Goal: Information Seeking & Learning: Learn about a topic

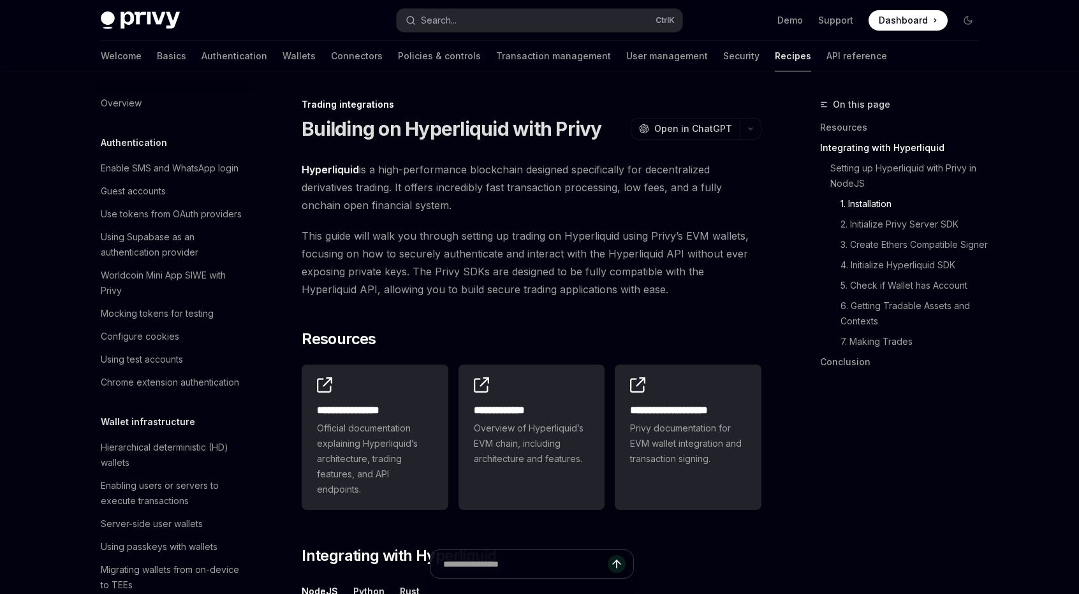
scroll to position [709, 0]
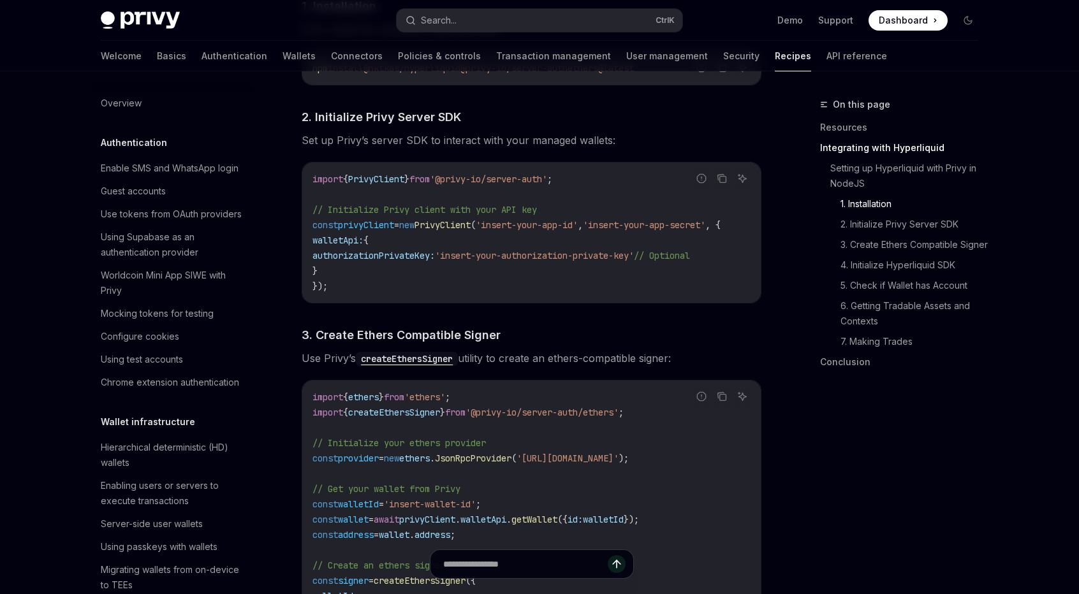
click at [537, 356] on span "Use Privy’s createEthersSigner utility to create an ethers-compatible signer:" at bounding box center [532, 358] width 460 height 18
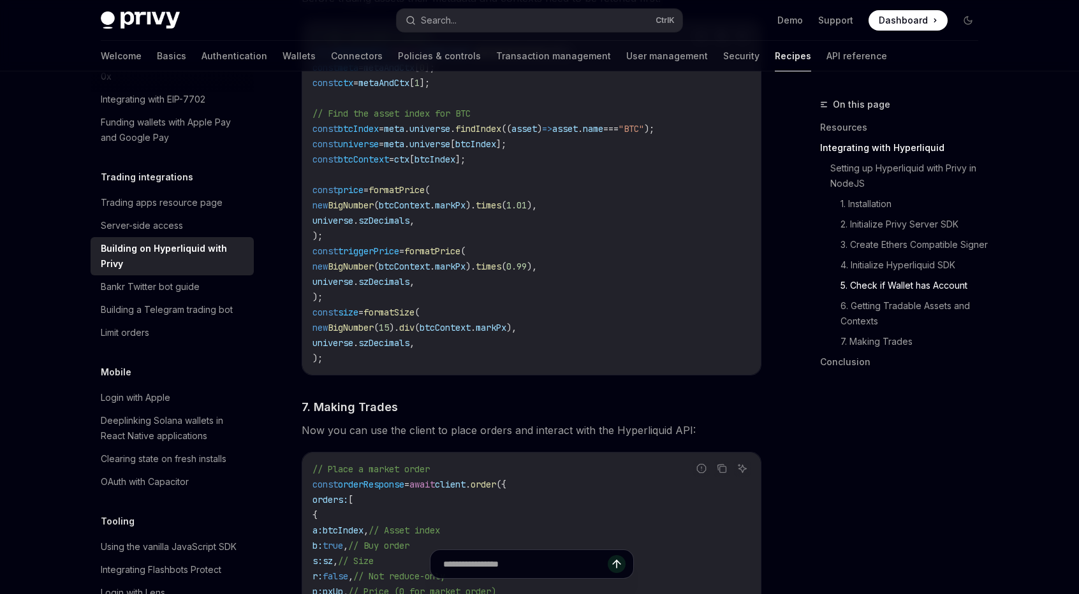
scroll to position [2112, 0]
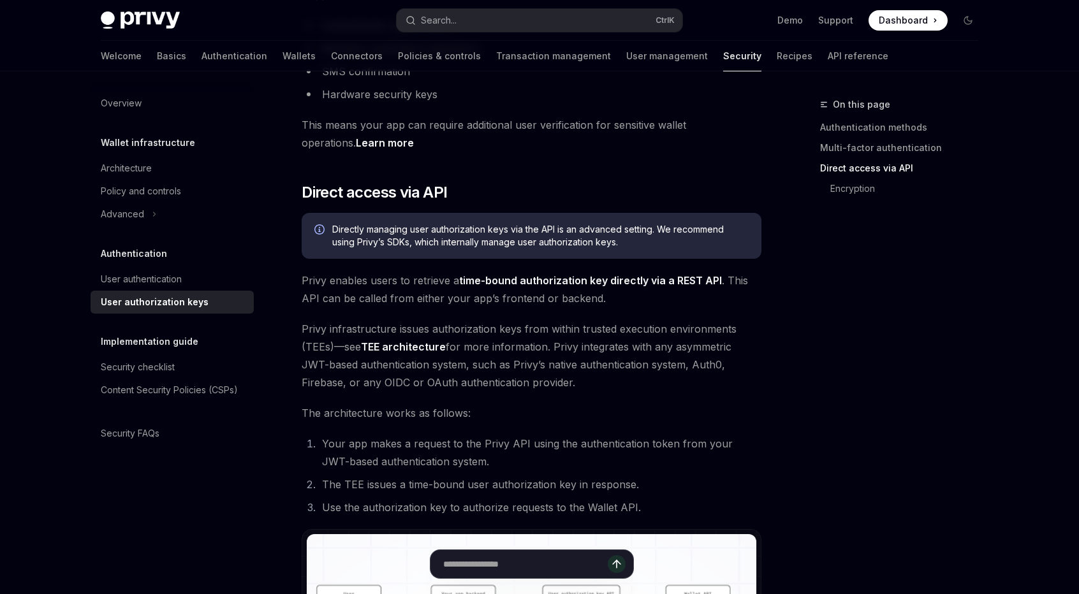
scroll to position [462, 0]
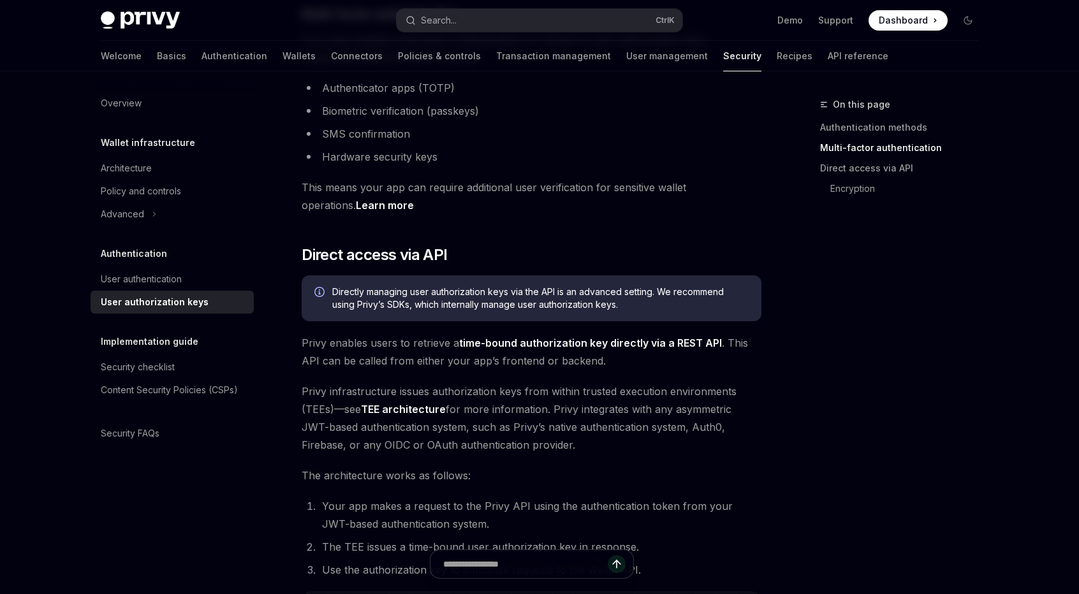
drag, startPoint x: 576, startPoint y: 330, endPoint x: 565, endPoint y: 323, distance: 13.5
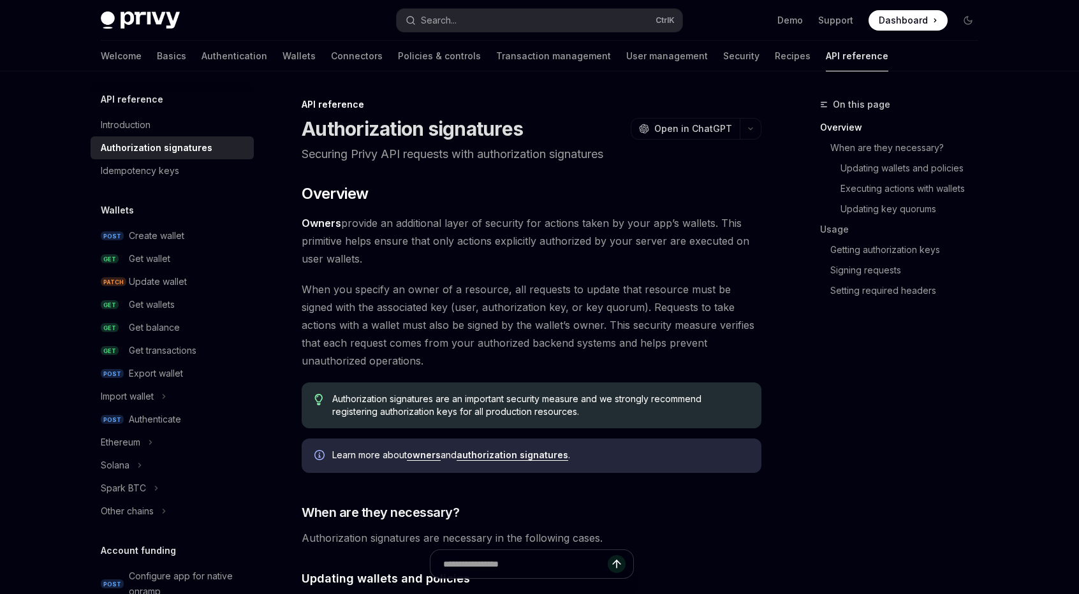
click at [457, 224] on span "Owners provide an additional layer of security for actions taken by your app’s …" at bounding box center [532, 241] width 460 height 54
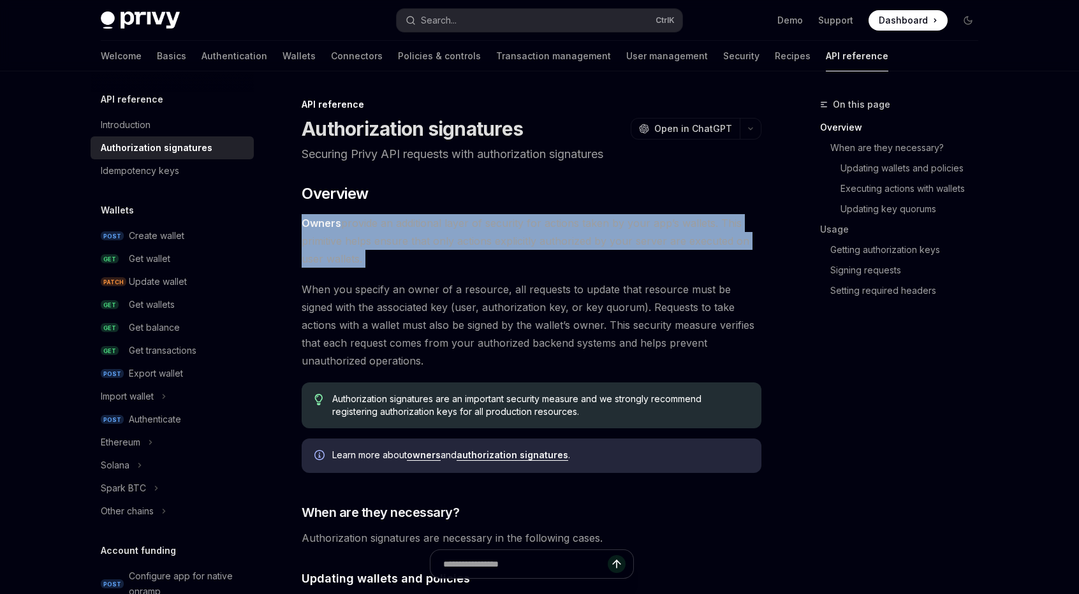
click at [457, 224] on span "Owners provide an additional layer of security for actions taken by your app’s …" at bounding box center [532, 241] width 460 height 54
click at [474, 258] on span "Owners provide an additional layer of security for actions taken by your app’s …" at bounding box center [532, 241] width 460 height 54
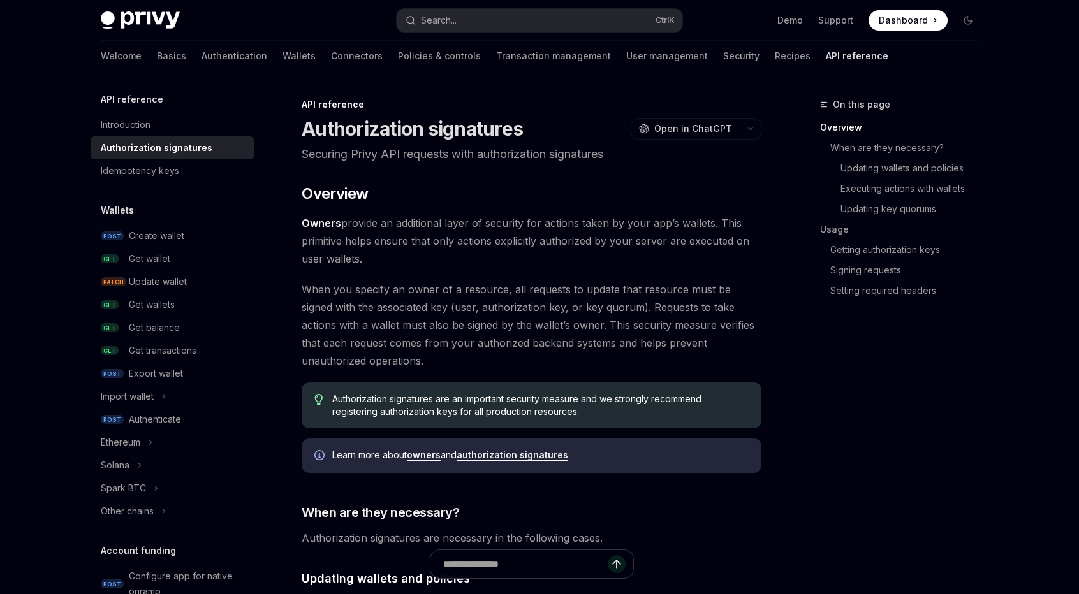
click at [474, 258] on span "Owners provide an additional layer of security for actions taken by your app’s …" at bounding box center [532, 241] width 460 height 54
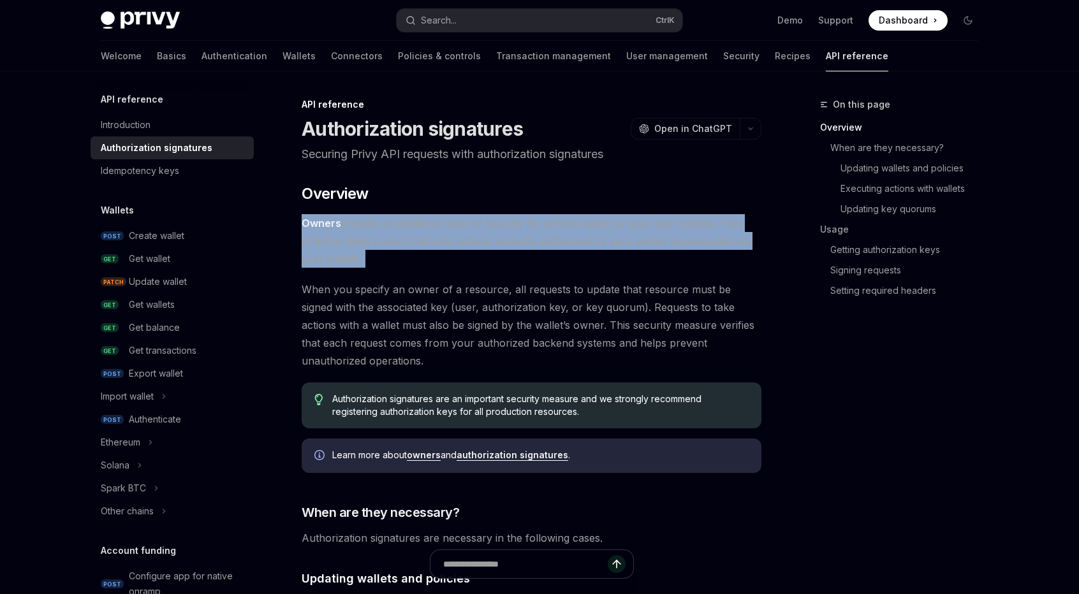
click at [474, 258] on span "Owners provide an additional layer of security for actions taken by your app’s …" at bounding box center [532, 241] width 460 height 54
click at [434, 239] on span "Owners provide an additional layer of security for actions taken by your app’s …" at bounding box center [532, 241] width 460 height 54
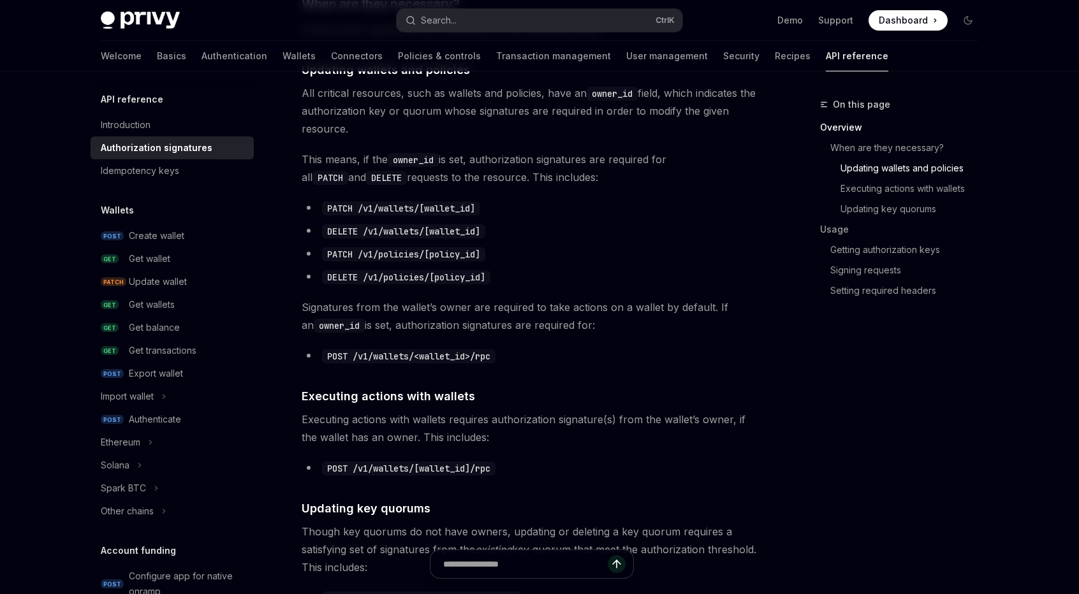
scroll to position [510, 0]
click at [576, 203] on li "PATCH /v1/wallets/[wallet_id]" at bounding box center [532, 207] width 460 height 18
